Goal: Task Accomplishment & Management: Use online tool/utility

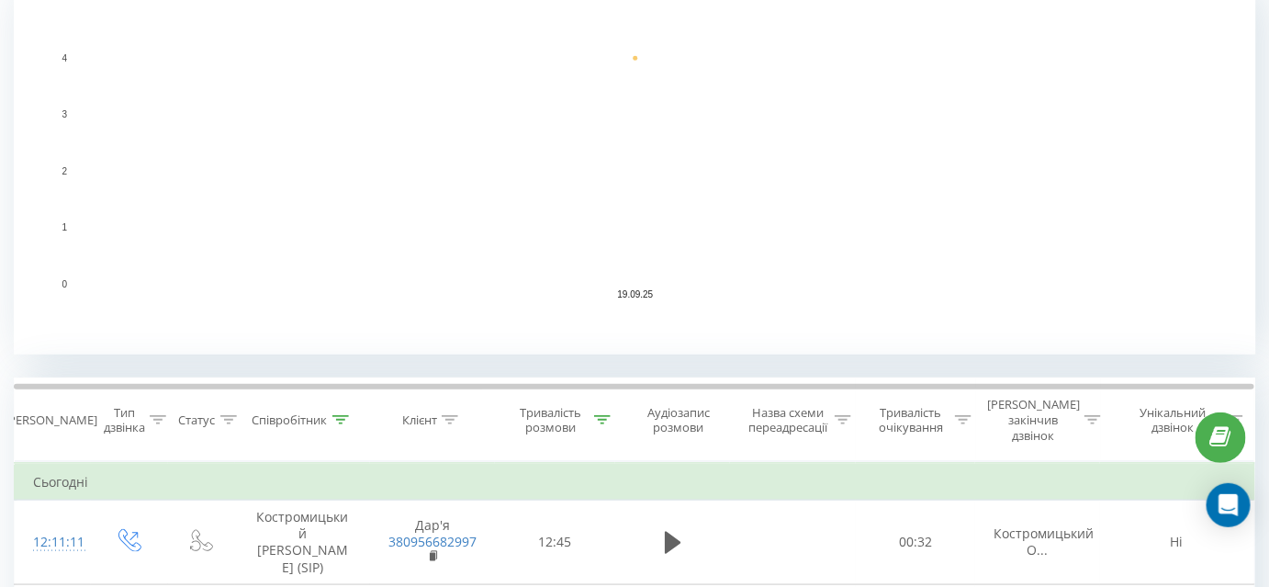
scroll to position [417, 0]
click at [600, 413] on icon at bounding box center [602, 417] width 17 height 9
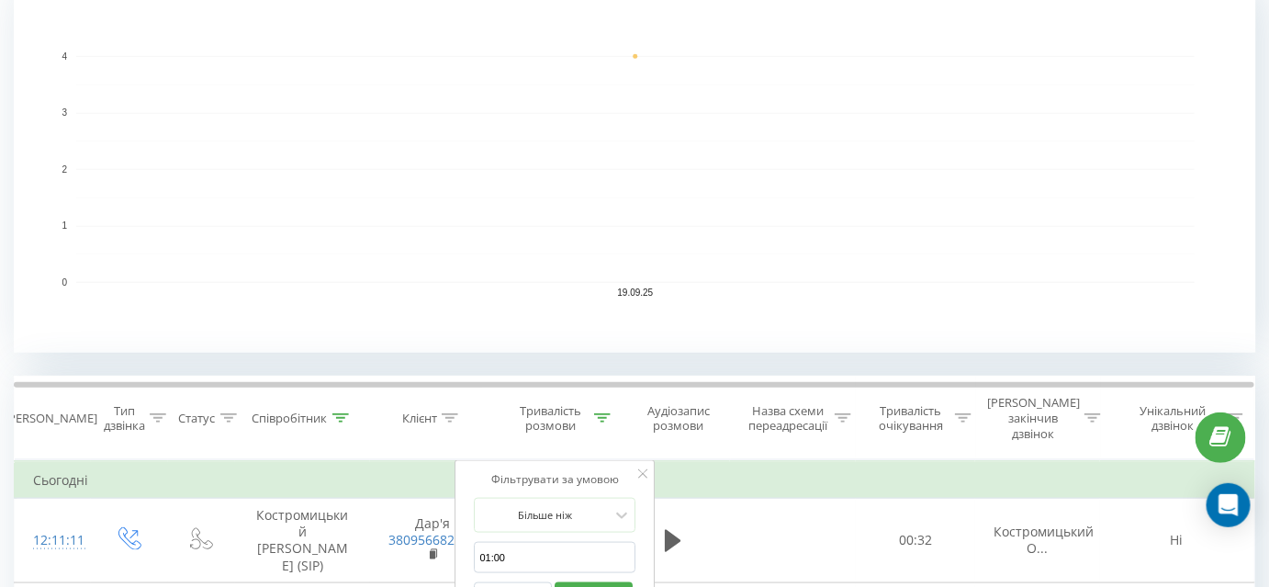
click at [519, 582] on button "Скасувати" at bounding box center [514, 593] width 78 height 23
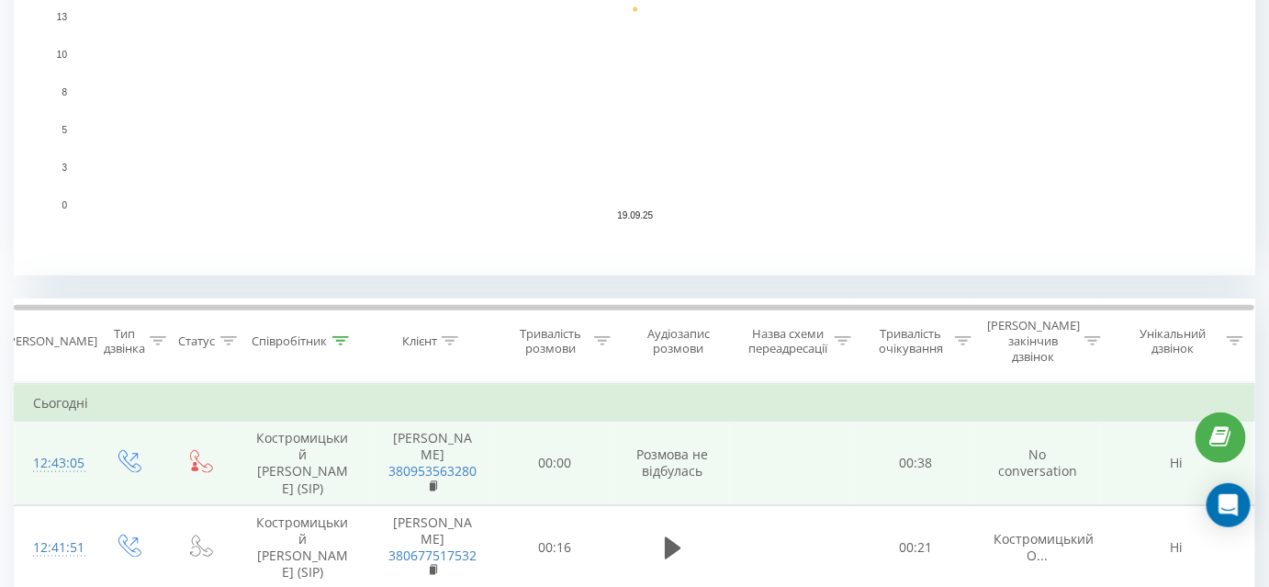
scroll to position [501, 0]
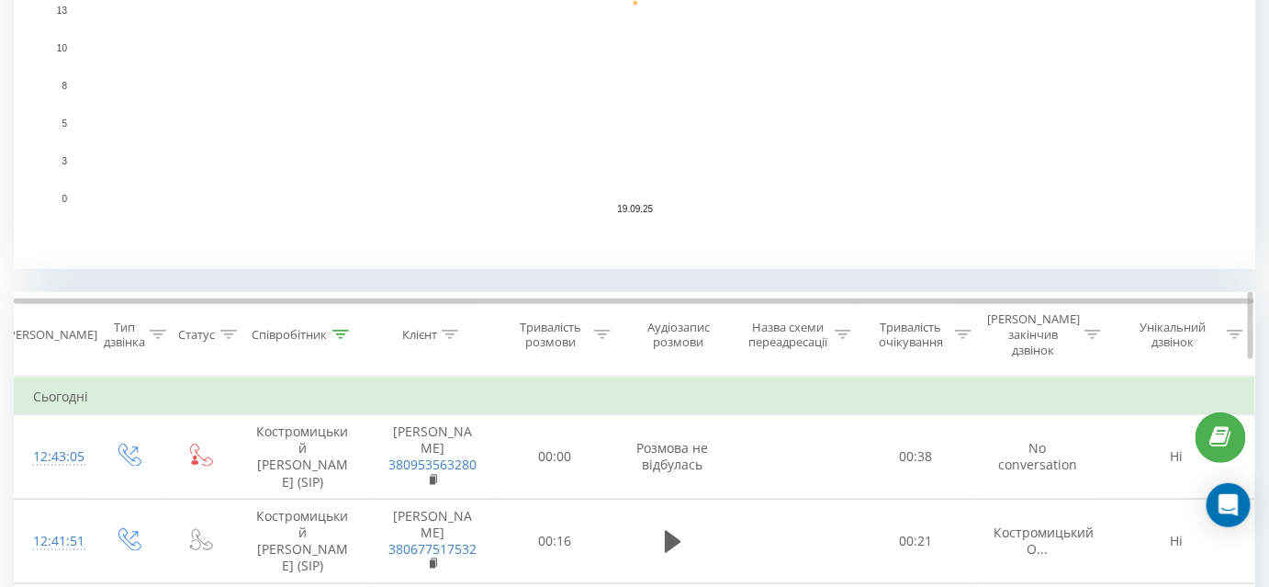
click at [604, 330] on icon at bounding box center [602, 334] width 17 height 9
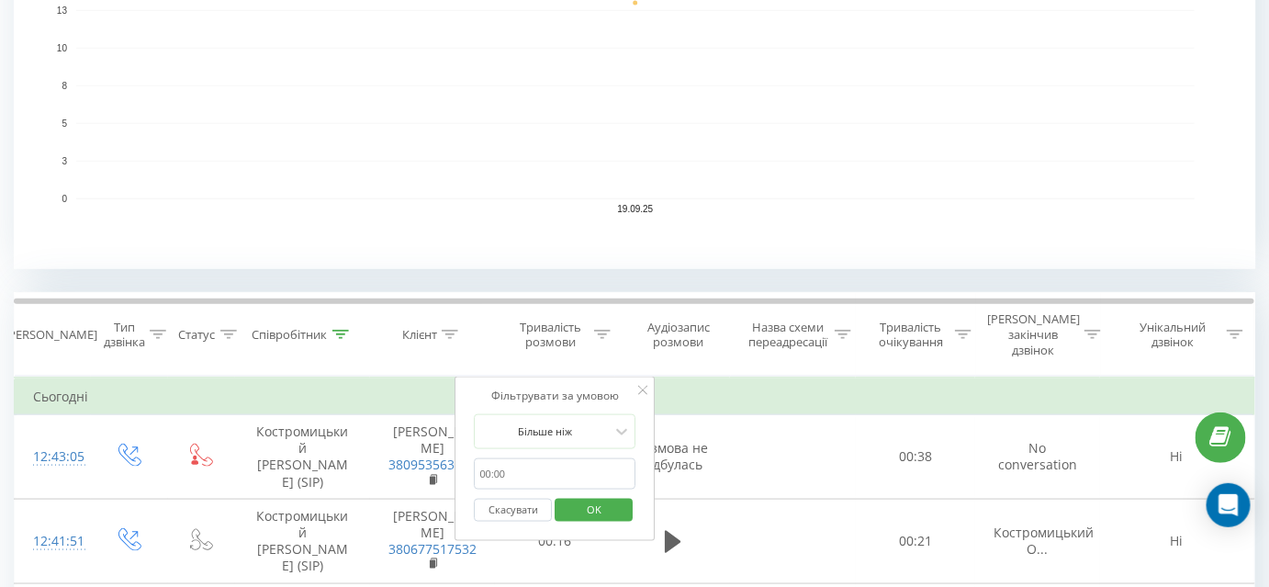
click at [525, 462] on input "01:00" at bounding box center [556, 474] width 162 height 32
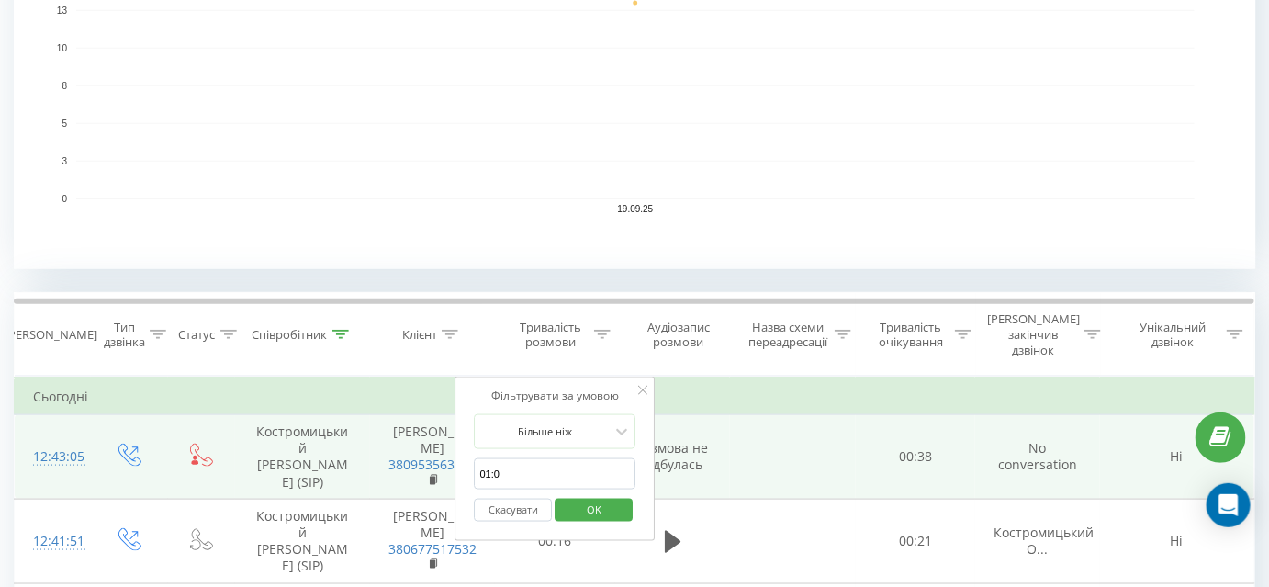
type input "01:00"
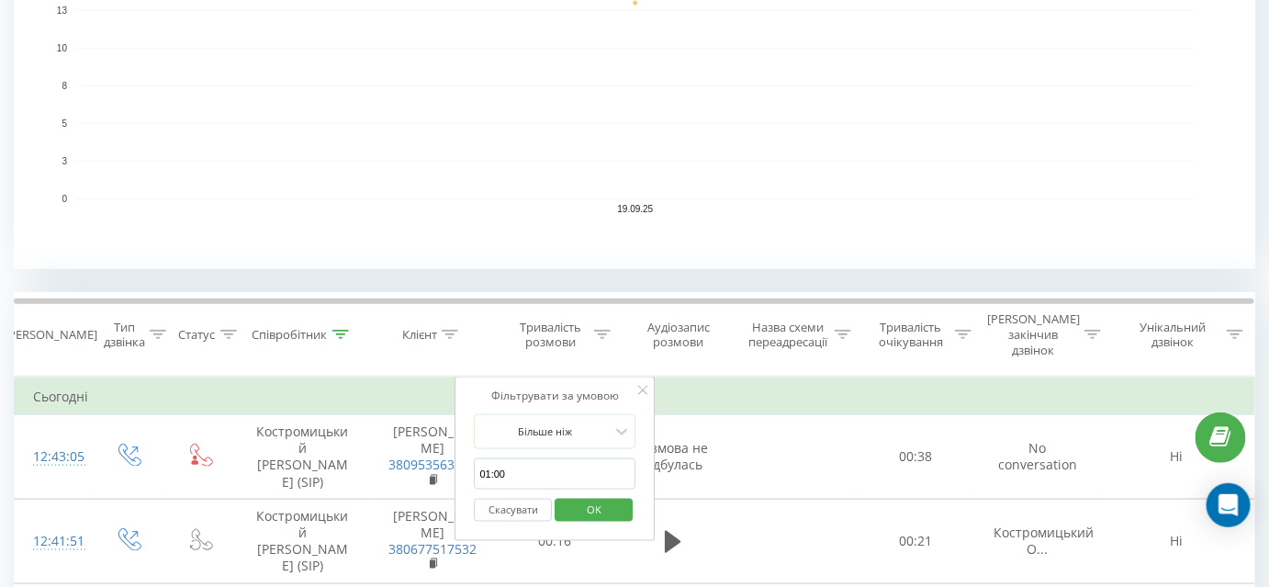
click at [619, 499] on button "OK" at bounding box center [594, 510] width 78 height 23
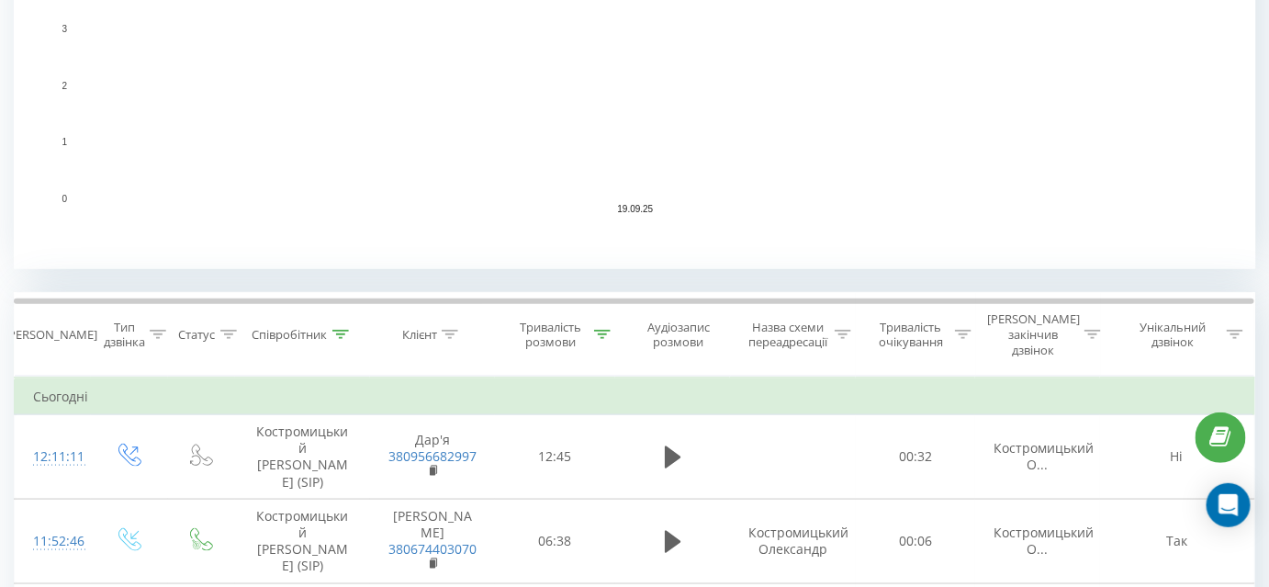
scroll to position [497, 0]
